Goal: Task Accomplishment & Management: Manage account settings

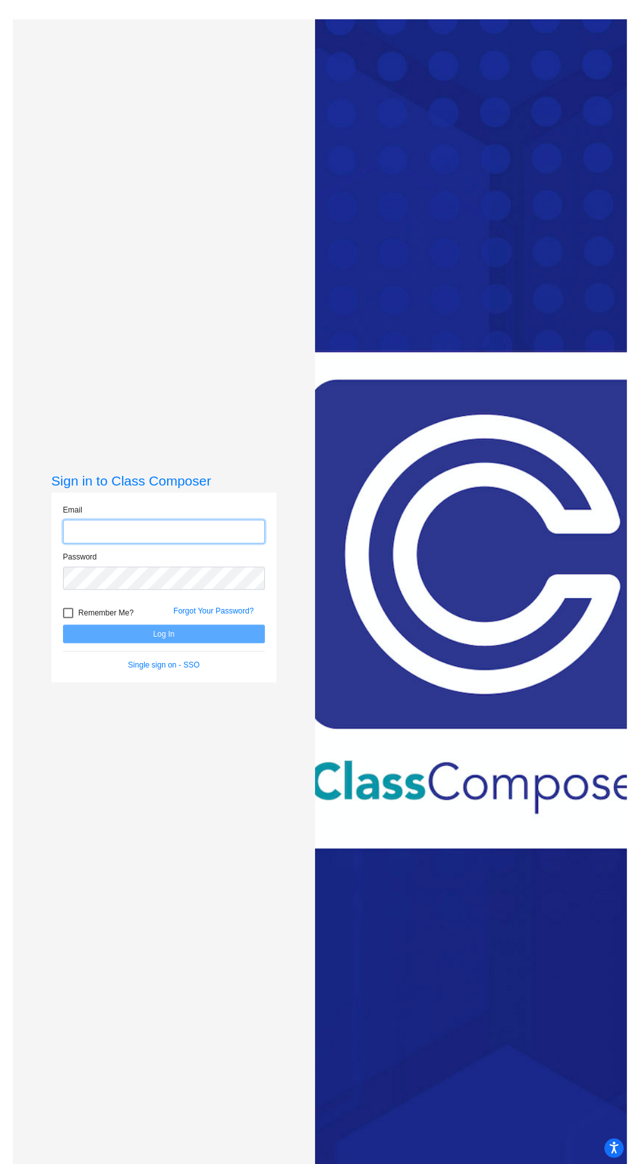
click at [114, 544] on input "email" at bounding box center [164, 532] width 202 height 24
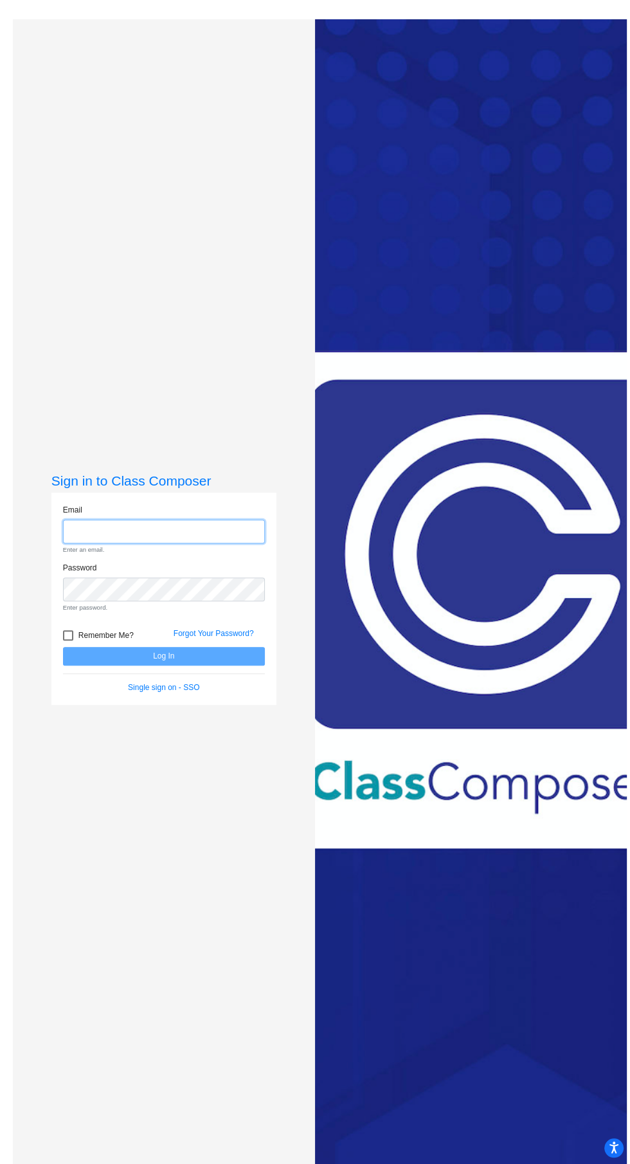
type input "[EMAIL_ADDRESS][DOMAIN_NAME]"
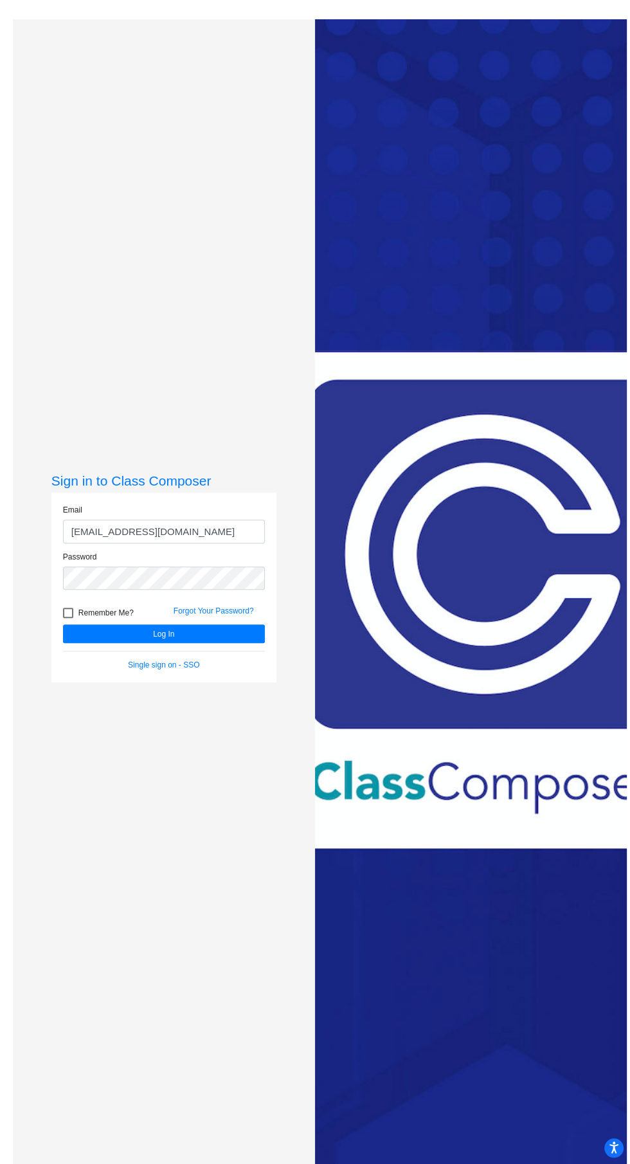
click at [63, 625] on button "Log In" at bounding box center [164, 634] width 202 height 19
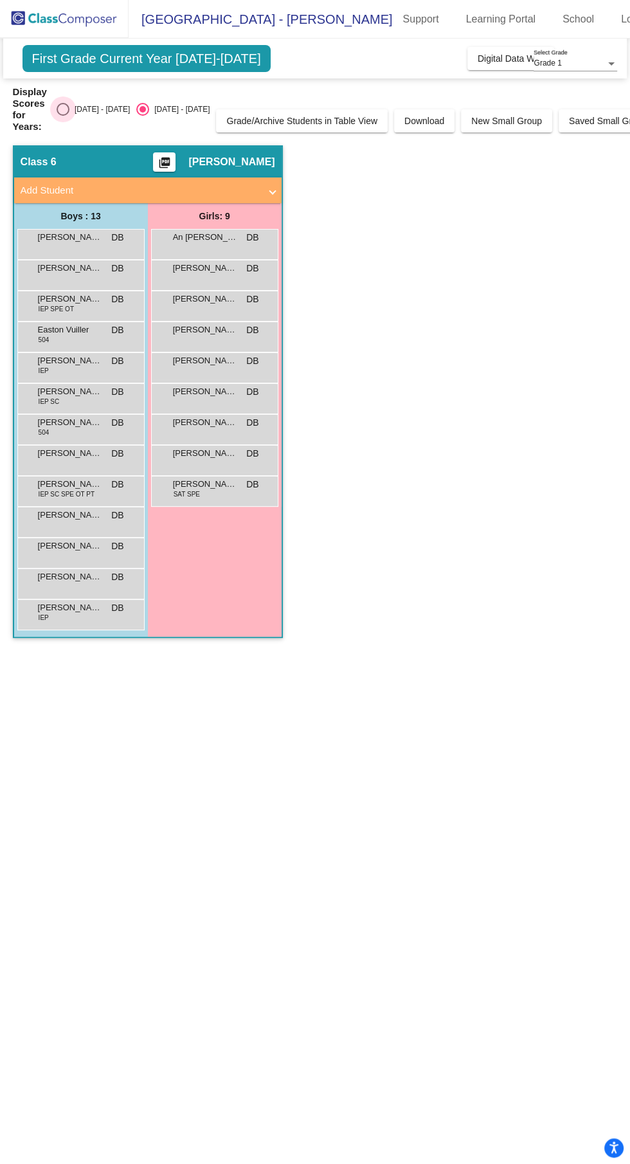
click at [63, 109] on div "Select an option" at bounding box center [63, 109] width 0 height 0
click at [62, 116] on input "[DATE] - [DATE]" at bounding box center [62, 116] width 1 height 1
radio input "true"
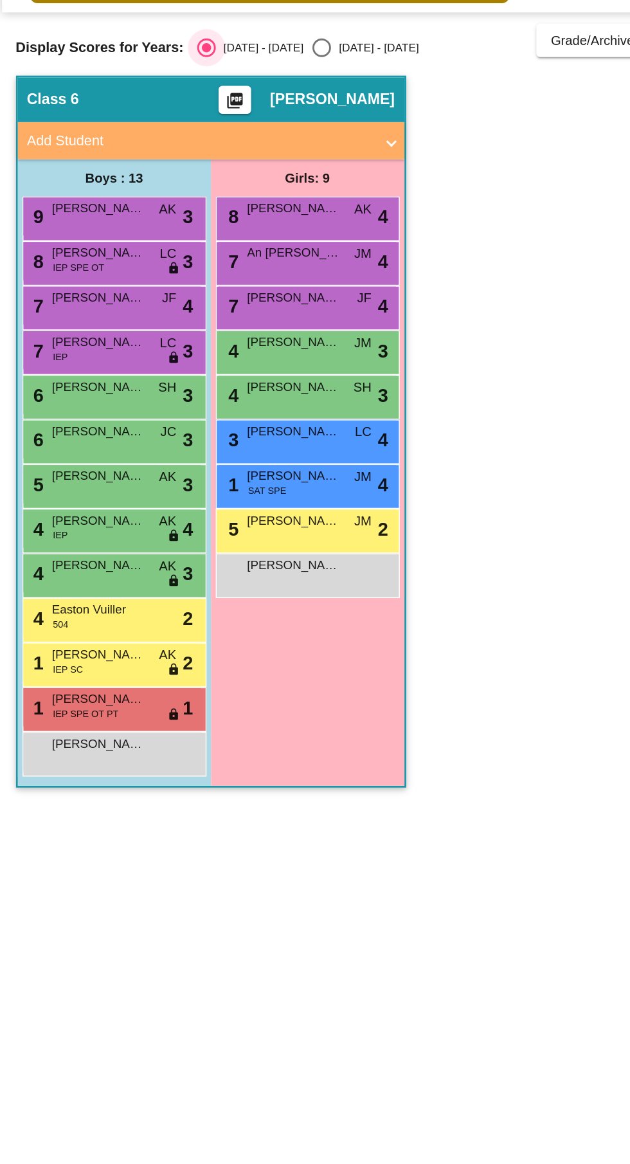
click at [239, 399] on div "1 [PERSON_NAME] SAT SPE JM lock do_not_disturb_alt 4" at bounding box center [214, 405] width 123 height 26
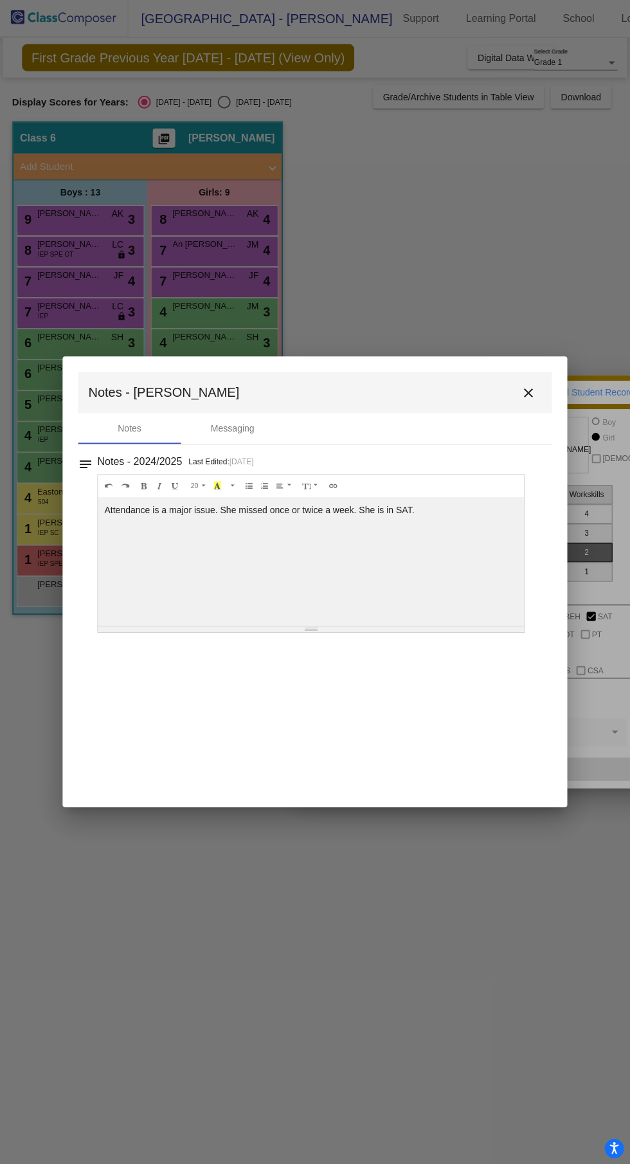
click at [527, 392] on mat-icon "close" at bounding box center [528, 393] width 15 height 15
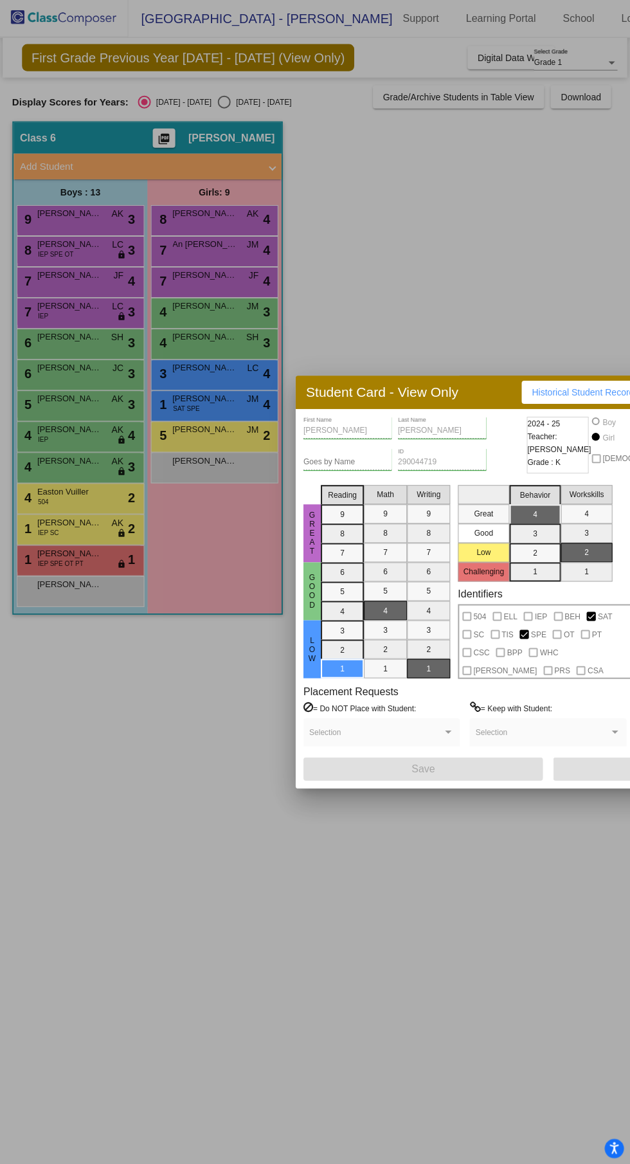
click at [464, 293] on div at bounding box center [315, 582] width 630 height 1164
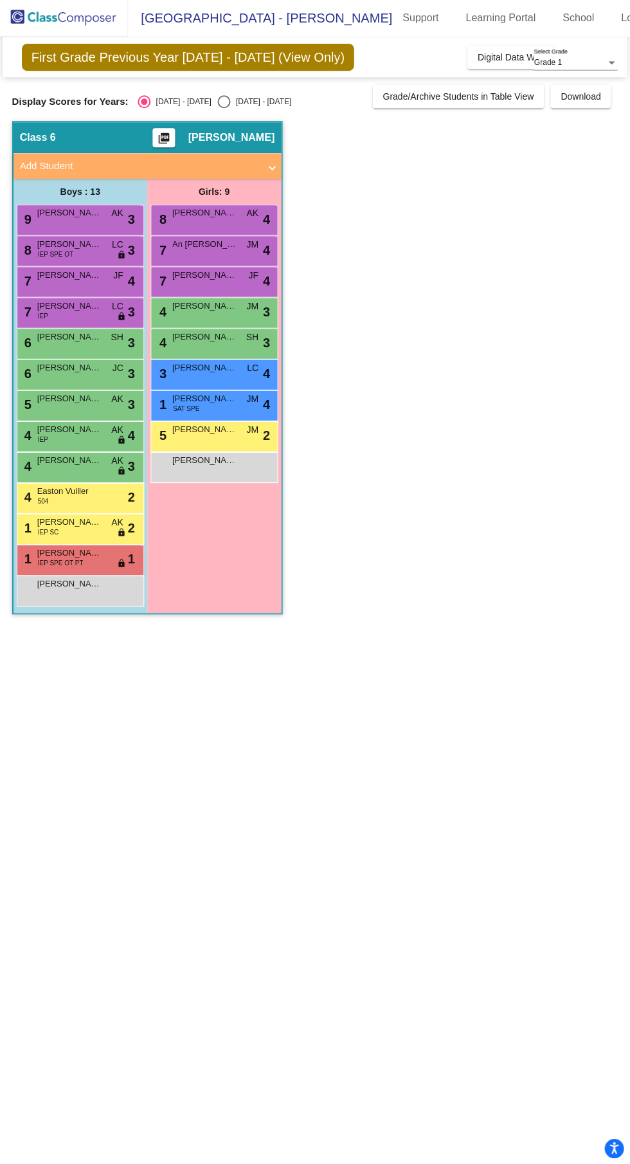
click at [200, 380] on div "3 [PERSON_NAME] LC lock do_not_disturb_alt 4" at bounding box center [214, 374] width 123 height 26
